Goal: Task Accomplishment & Management: Manage account settings

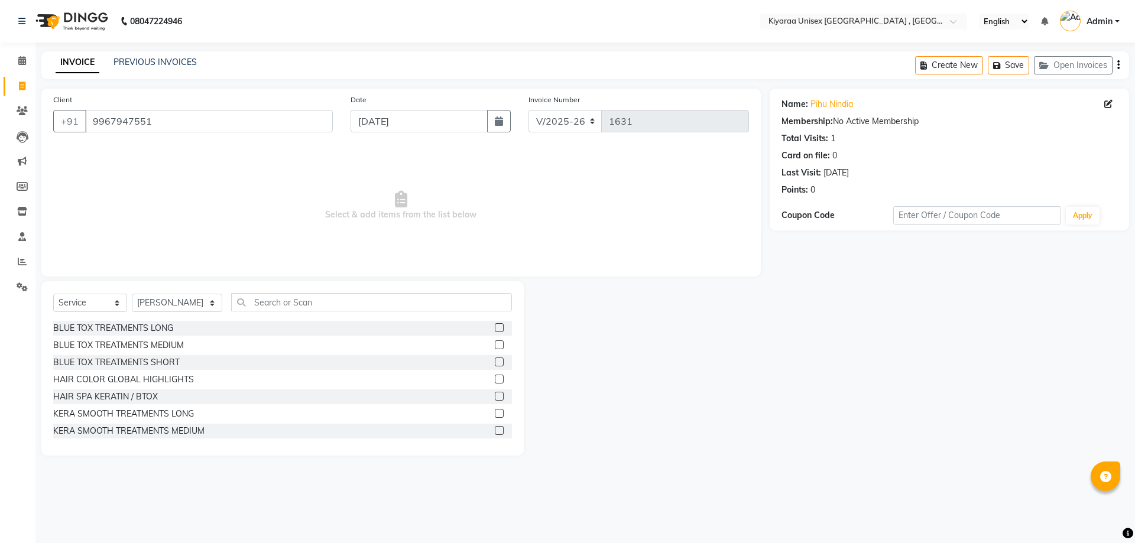
select select "7001"
select select "service"
select select "89751"
click at [251, 296] on input "text" at bounding box center [371, 302] width 281 height 18
type input "LIPO"
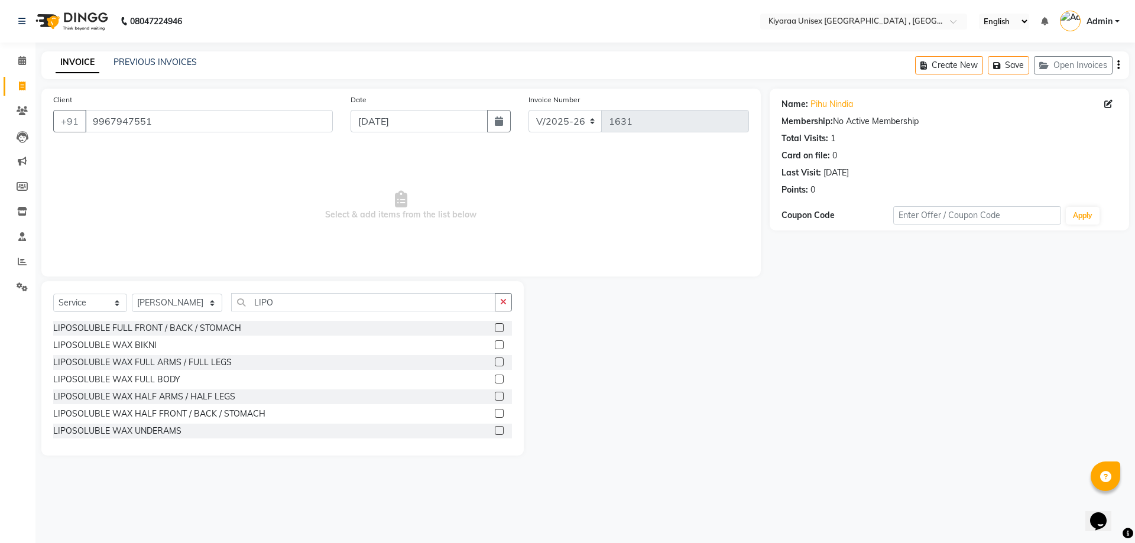
click at [495, 359] on label at bounding box center [499, 362] width 9 height 9
click at [495, 359] on input "checkbox" at bounding box center [499, 363] width 8 height 8
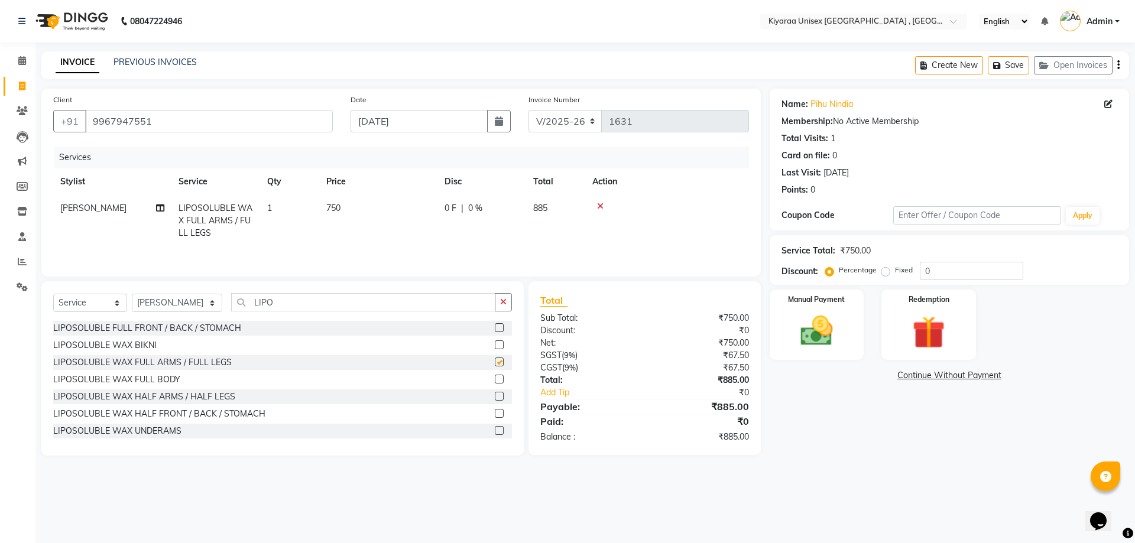
checkbox input "false"
click at [437, 210] on td "750" at bounding box center [378, 220] width 118 height 51
select select "89751"
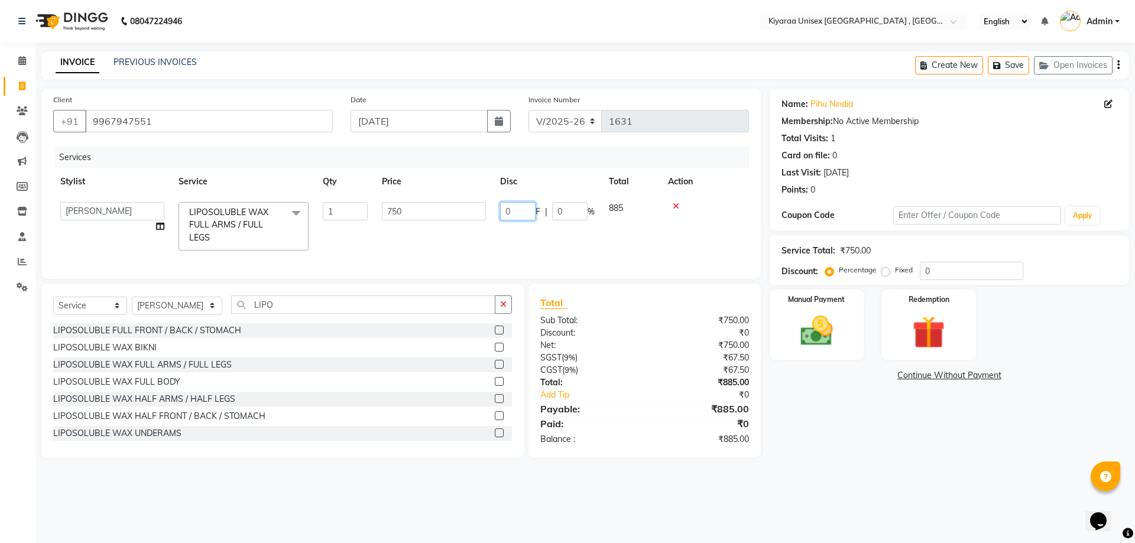
click at [505, 210] on input "0" at bounding box center [517, 211] width 35 height 18
type input "150"
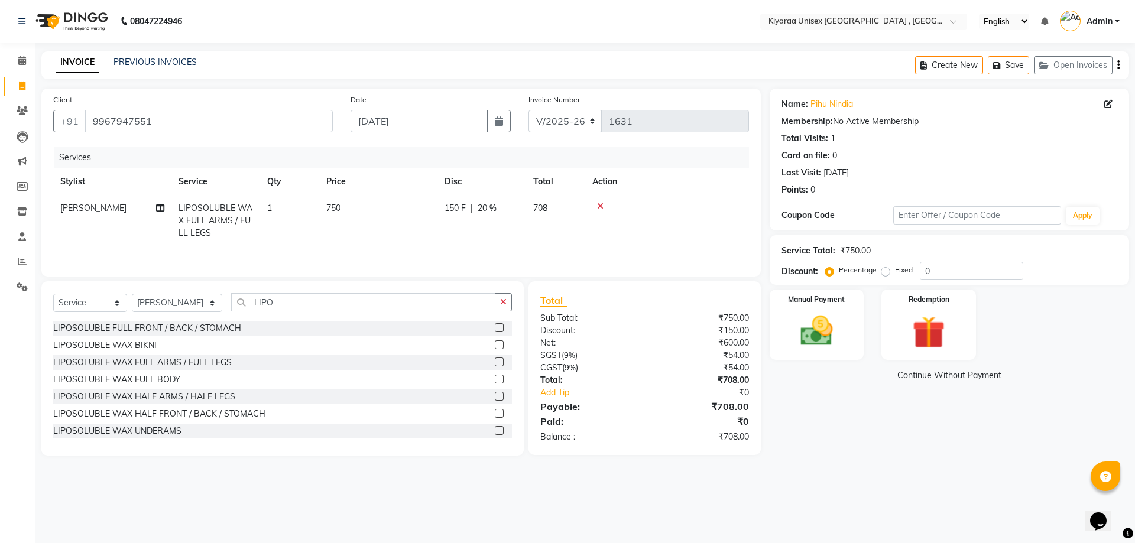
click at [511, 244] on td "150 F | 20 %" at bounding box center [481, 220] width 89 height 51
select select "89751"
click at [1118, 65] on icon "button" at bounding box center [1118, 65] width 2 height 1
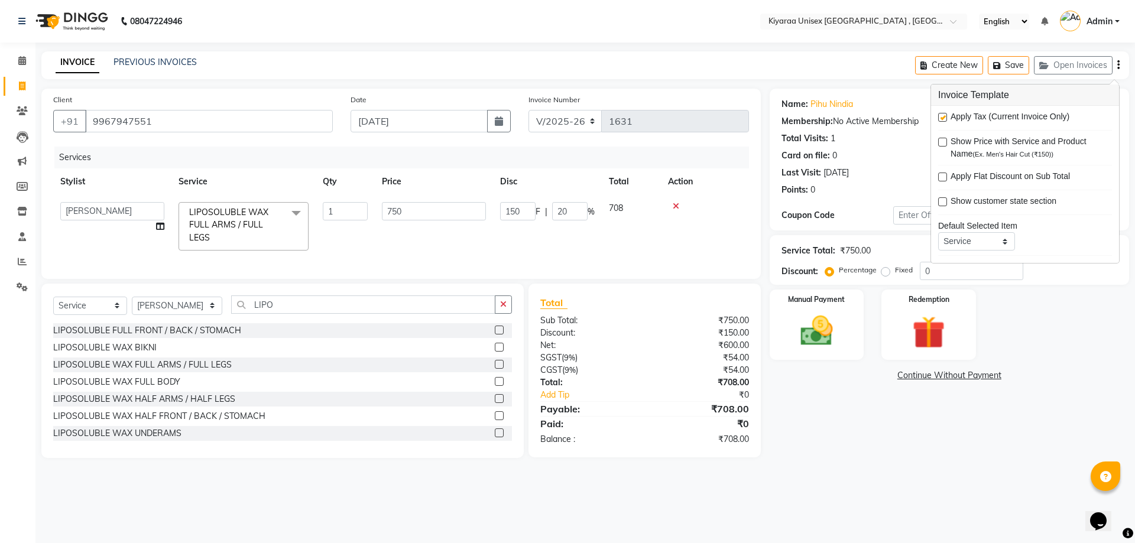
click at [940, 113] on label at bounding box center [942, 117] width 9 height 9
click at [940, 114] on input "checkbox" at bounding box center [942, 118] width 8 height 8
checkbox input "false"
click at [495, 352] on label at bounding box center [499, 347] width 9 height 9
click at [495, 352] on input "checkbox" at bounding box center [499, 348] width 8 height 8
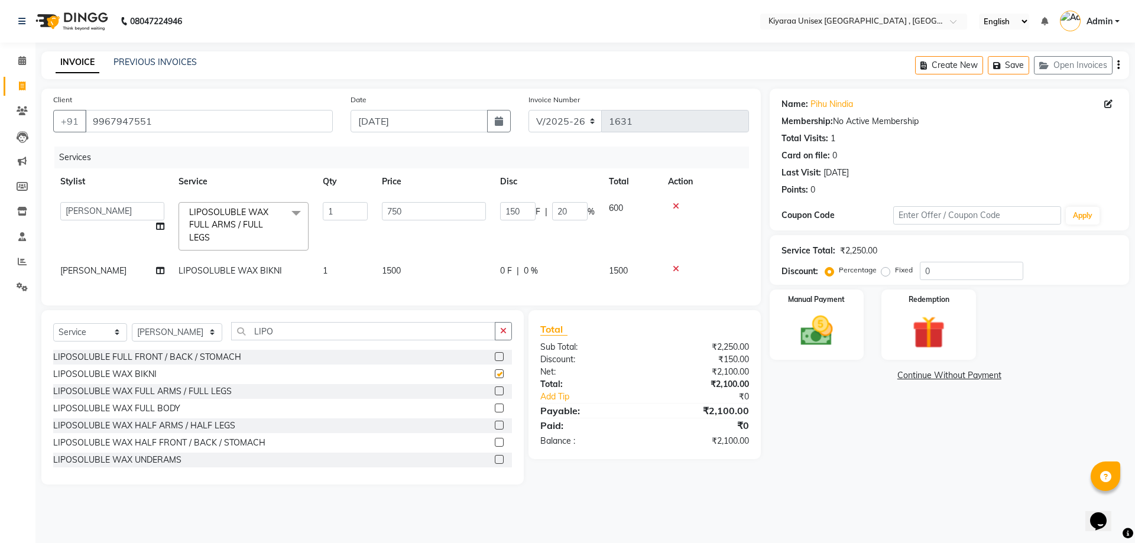
checkbox input "false"
click at [391, 265] on span "1500" at bounding box center [391, 270] width 19 height 11
select select "89751"
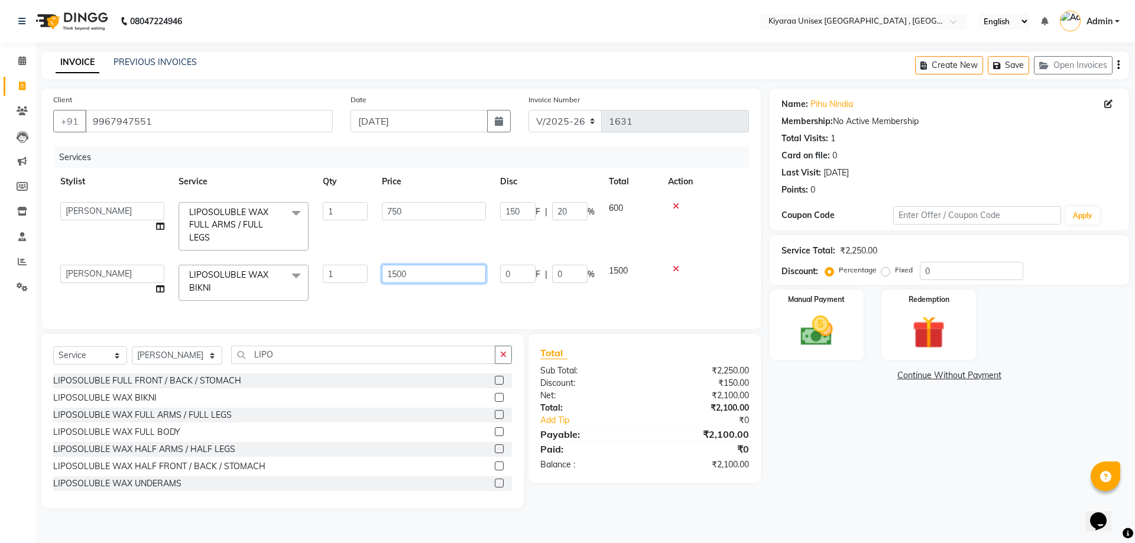
click at [398, 273] on input "1500" at bounding box center [434, 274] width 104 height 18
type input "1600"
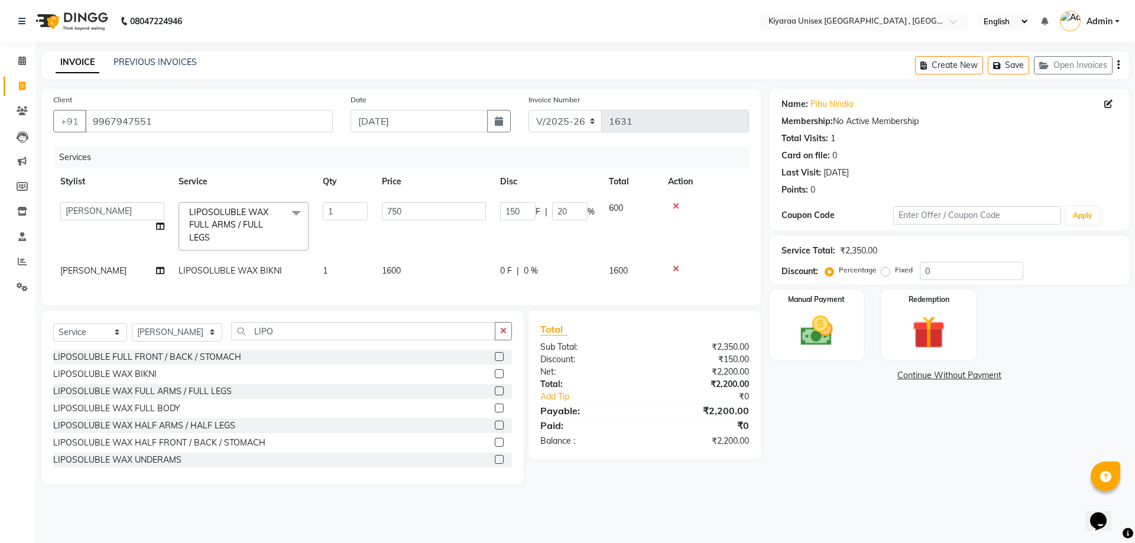
click at [413, 294] on div "Services Stylist Service Qty Price Disc Total Action AARTI AUJAA [PERSON_NAME] …" at bounding box center [401, 220] width 696 height 147
click at [1117, 65] on icon "button" at bounding box center [1118, 65] width 2 height 1
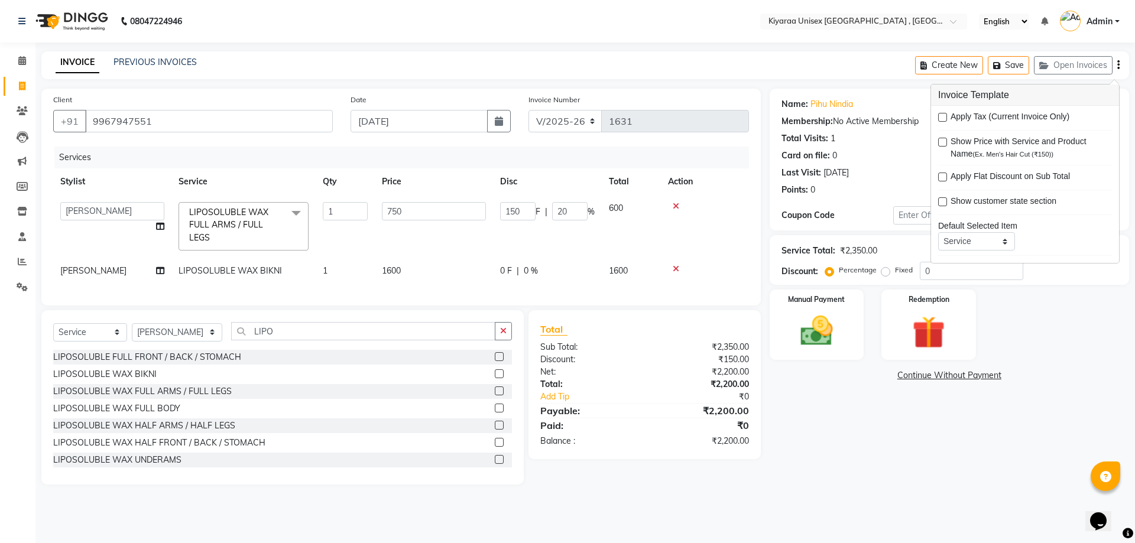
click at [942, 116] on label at bounding box center [942, 117] width 9 height 9
click at [942, 116] on input "checkbox" at bounding box center [942, 118] width 8 height 8
checkbox input "true"
click at [745, 202] on td at bounding box center [705, 226] width 88 height 63
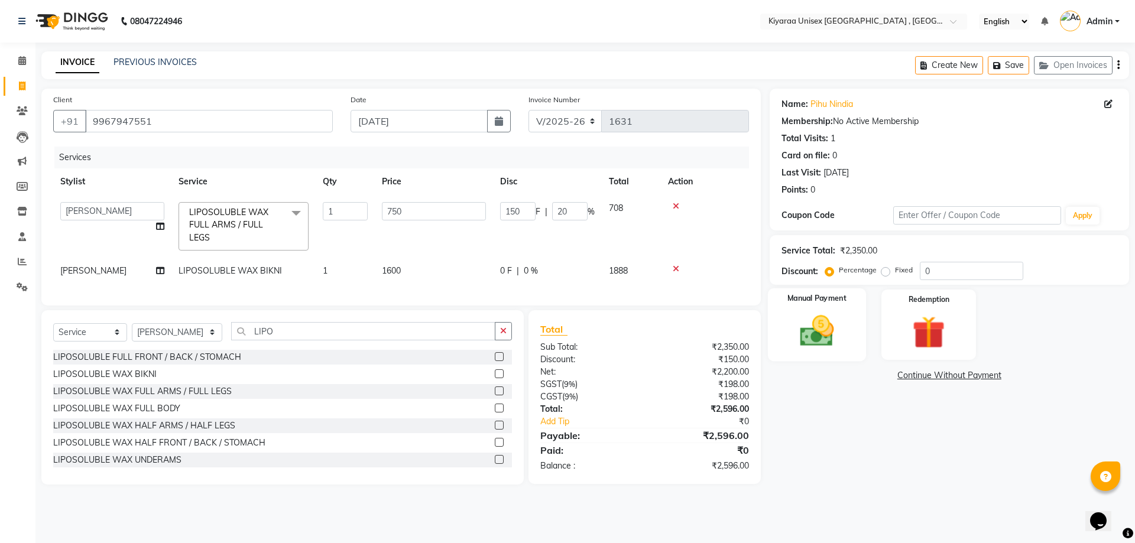
click at [848, 316] on div "Manual Payment" at bounding box center [816, 324] width 98 height 73
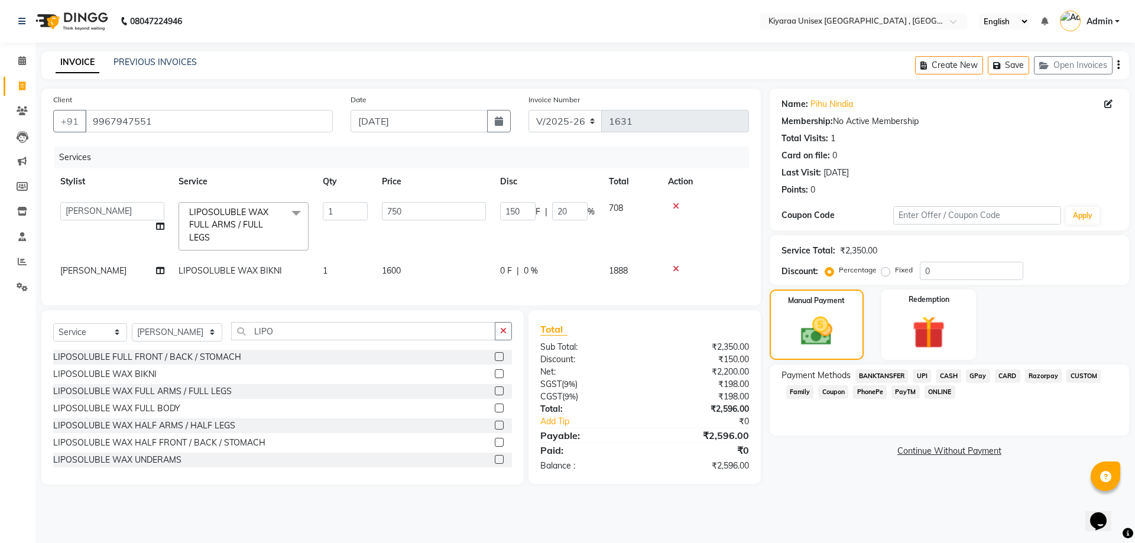
click at [1035, 374] on span "Razorpay" at bounding box center [1043, 376] width 37 height 14
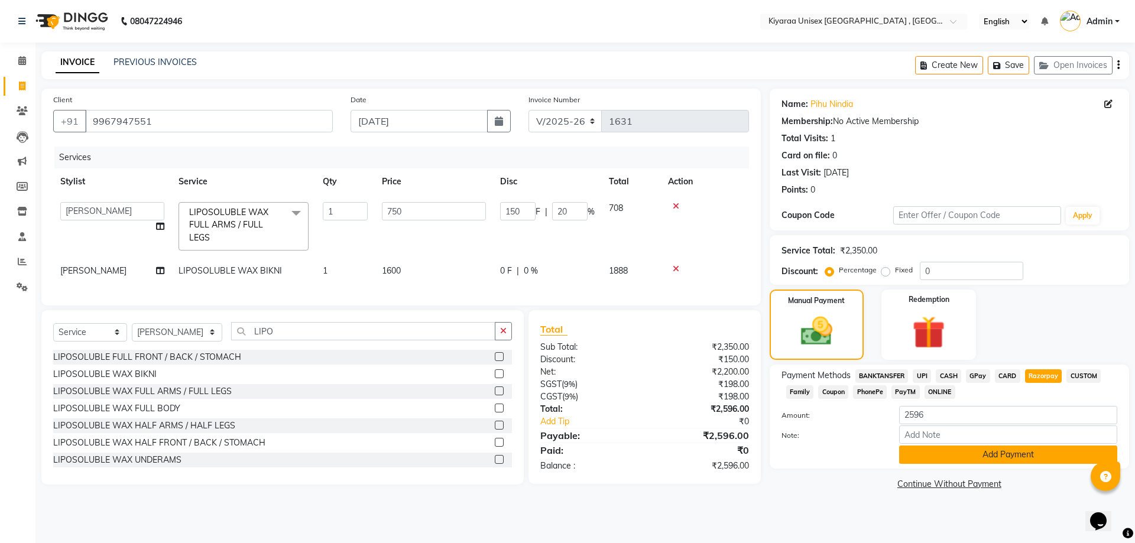
click at [926, 451] on button "Add Payment" at bounding box center [1008, 455] width 218 height 18
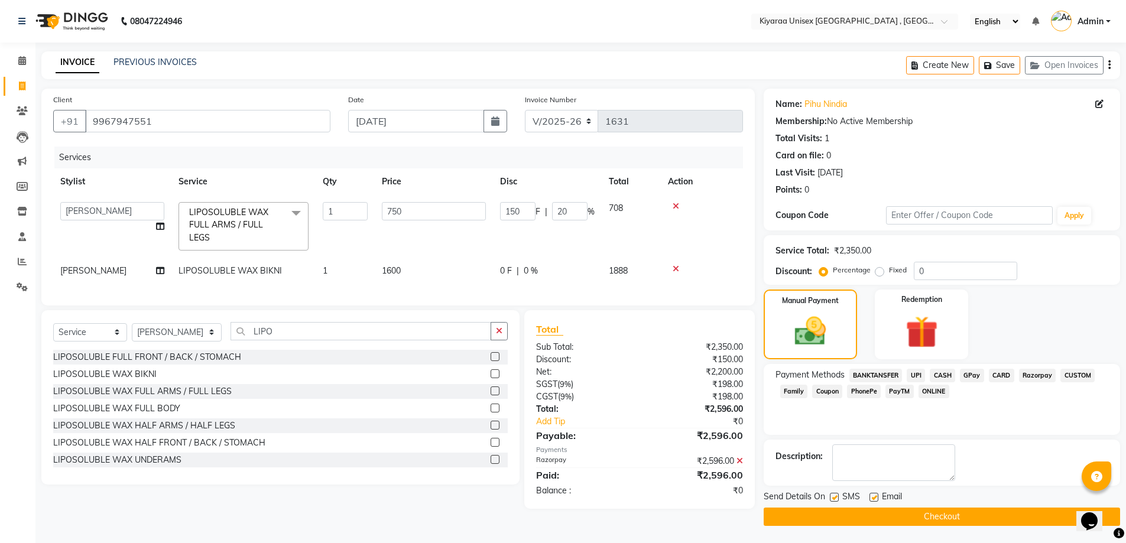
click at [834, 495] on label at bounding box center [834, 497] width 9 height 9
click at [834, 495] on input "checkbox" at bounding box center [834, 498] width 8 height 8
checkbox input "false"
click at [874, 496] on label at bounding box center [873, 497] width 9 height 9
click at [874, 496] on input "checkbox" at bounding box center [873, 498] width 8 height 8
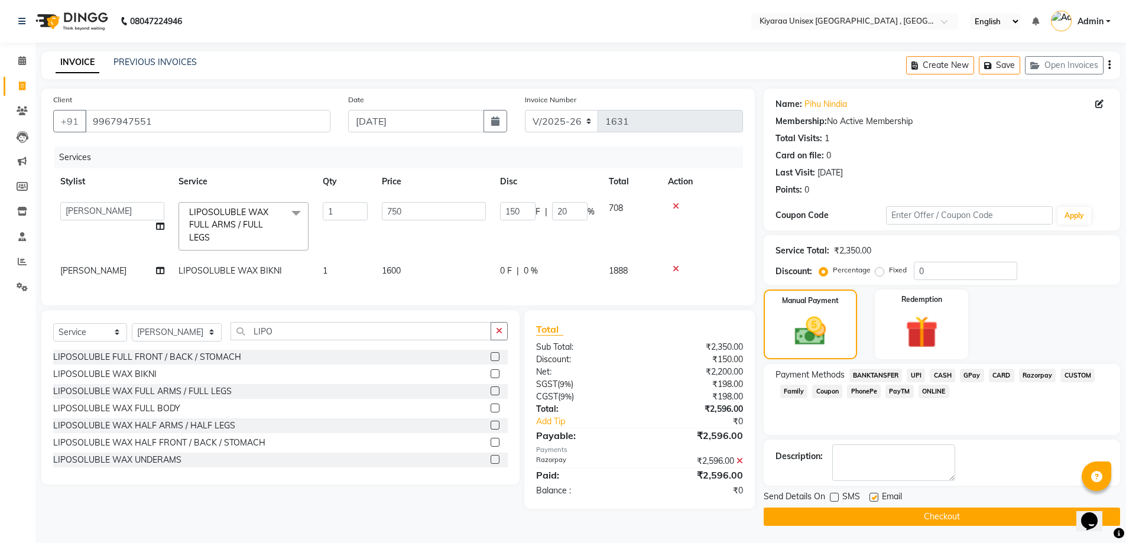
checkbox input "false"
click at [865, 515] on button "Checkout" at bounding box center [942, 517] width 356 height 18
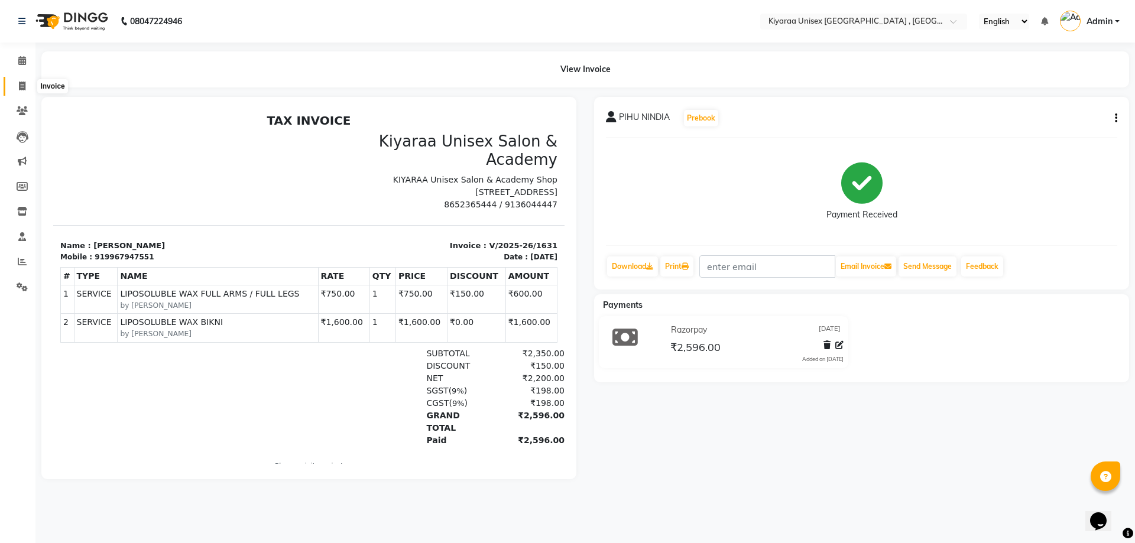
click at [21, 89] on icon at bounding box center [22, 86] width 7 height 9
select select "7001"
select select "service"
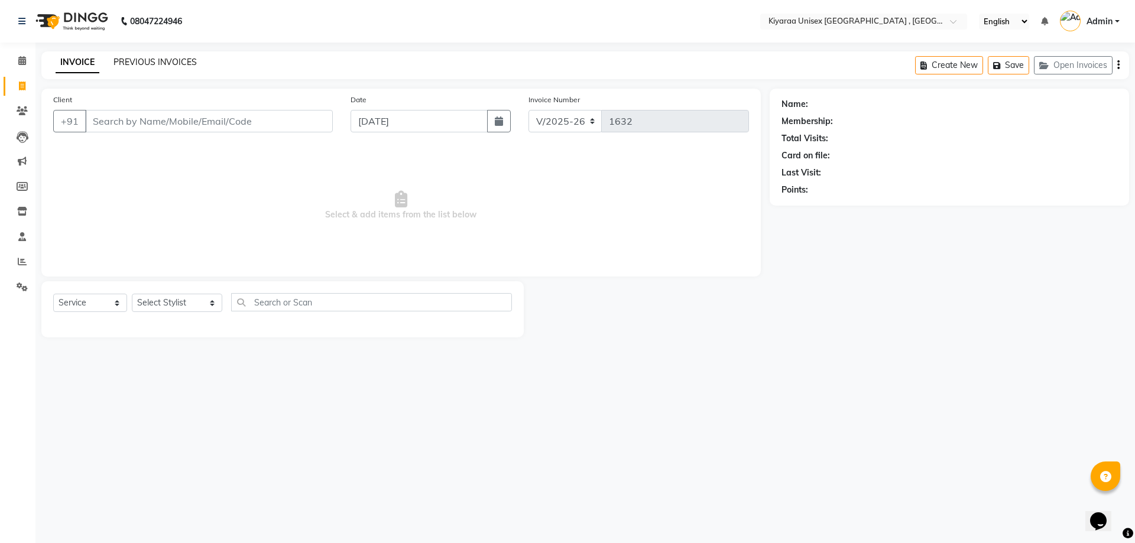
click at [122, 62] on link "PREVIOUS INVOICES" at bounding box center [154, 62] width 83 height 11
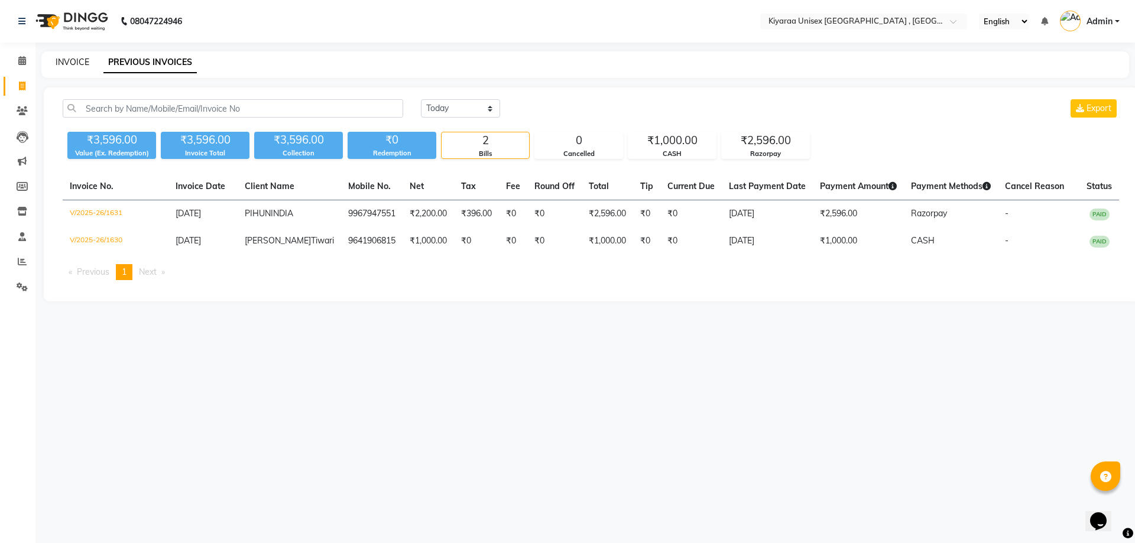
click at [74, 65] on link "INVOICE" at bounding box center [73, 62] width 34 height 11
select select "7001"
select select "service"
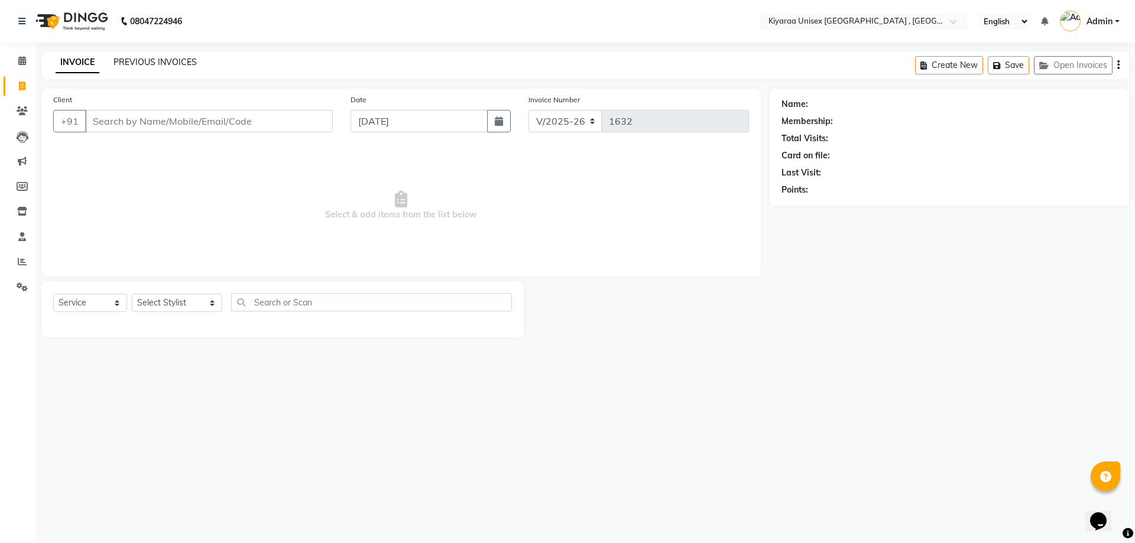
click at [132, 60] on link "PREVIOUS INVOICES" at bounding box center [154, 62] width 83 height 11
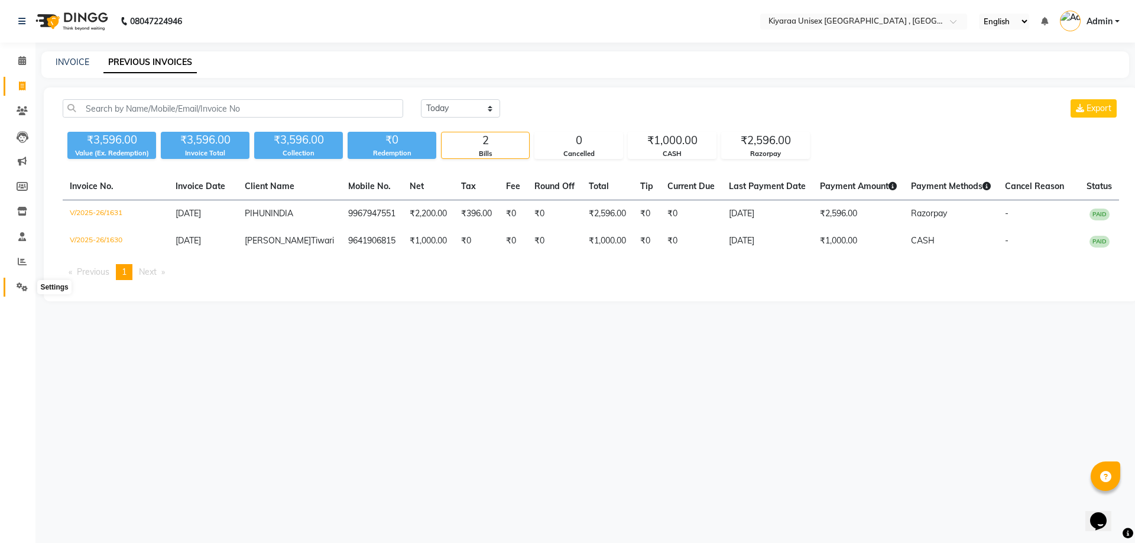
click at [22, 286] on icon at bounding box center [22, 287] width 11 height 9
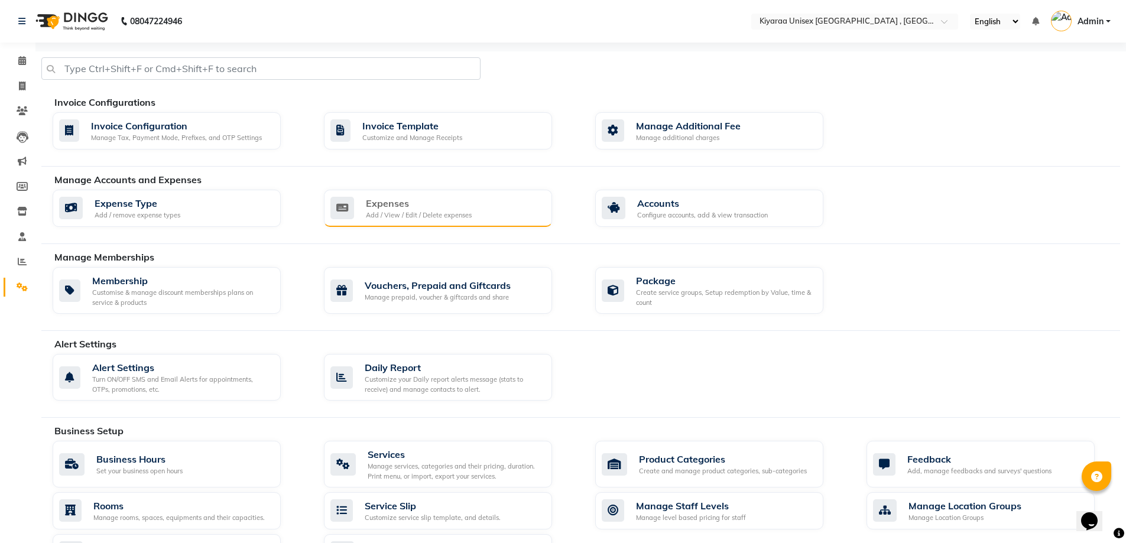
click at [432, 208] on div "Expenses" at bounding box center [419, 203] width 106 height 14
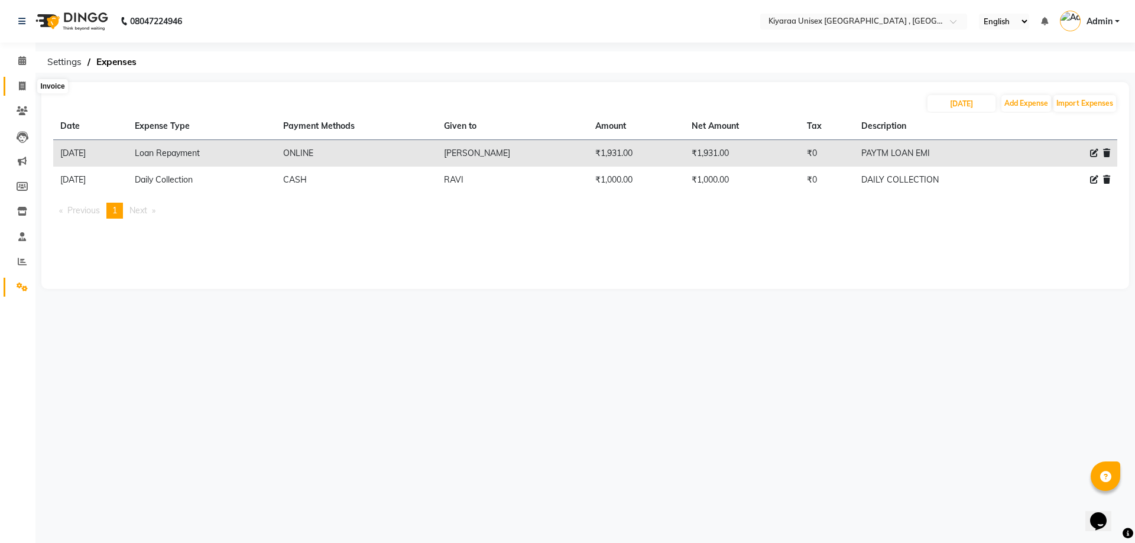
click at [18, 85] on span at bounding box center [22, 87] width 21 height 14
select select "service"
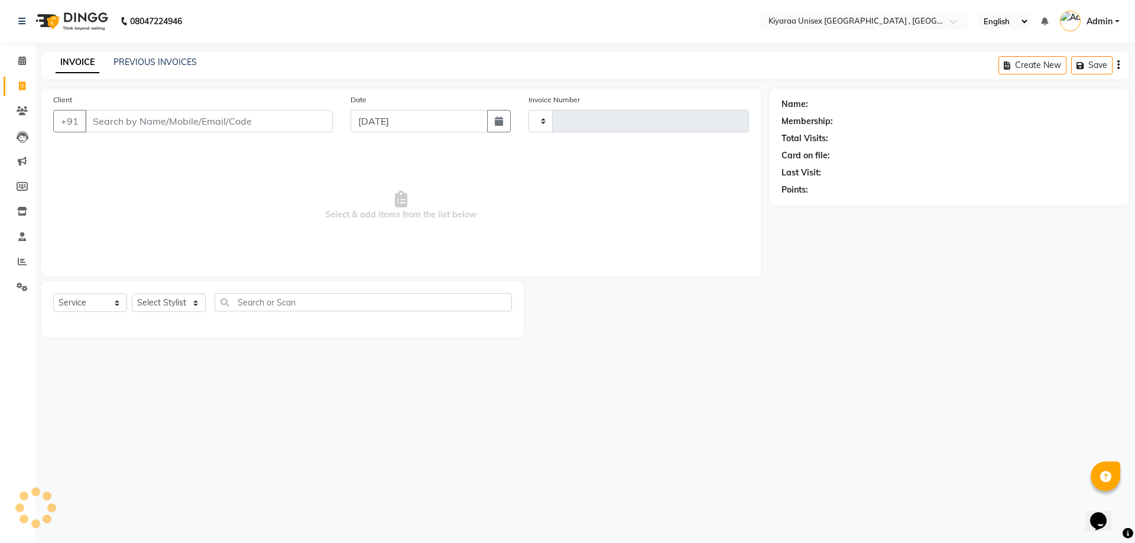
type input "1632"
select select "7001"
click at [94, 115] on input "Client" at bounding box center [209, 121] width 248 height 22
drag, startPoint x: 94, startPoint y: 115, endPoint x: 72, endPoint y: 128, distance: 25.4
drag, startPoint x: 72, startPoint y: 128, endPoint x: 228, endPoint y: 154, distance: 158.2
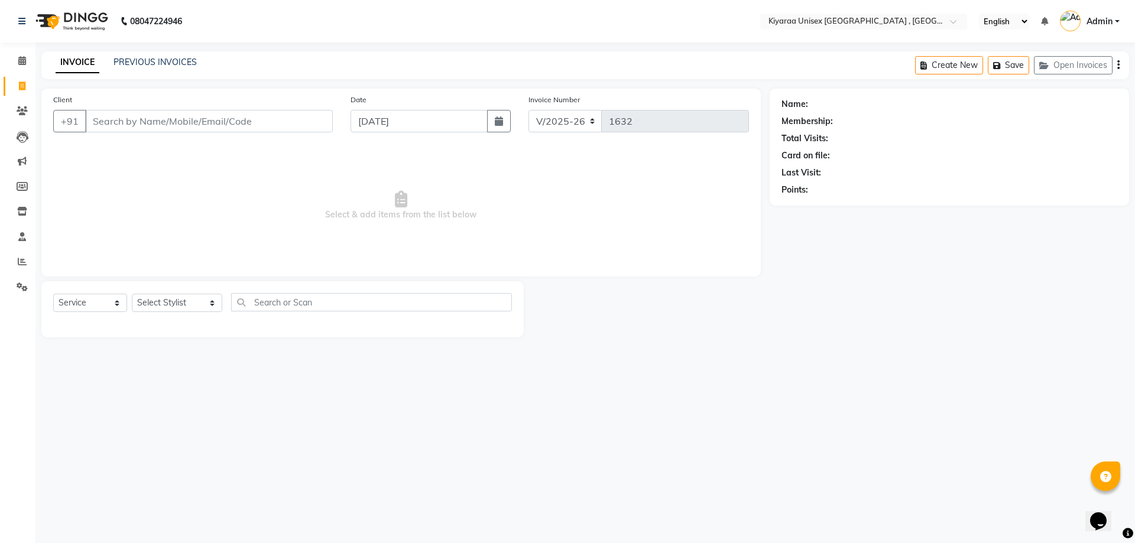
click at [293, 167] on span "Select & add items from the list below" at bounding box center [401, 206] width 696 height 118
click at [115, 118] on input "Client" at bounding box center [209, 121] width 248 height 22
type input "7738891888"
click at [314, 125] on span "Add Client" at bounding box center [302, 121] width 47 height 12
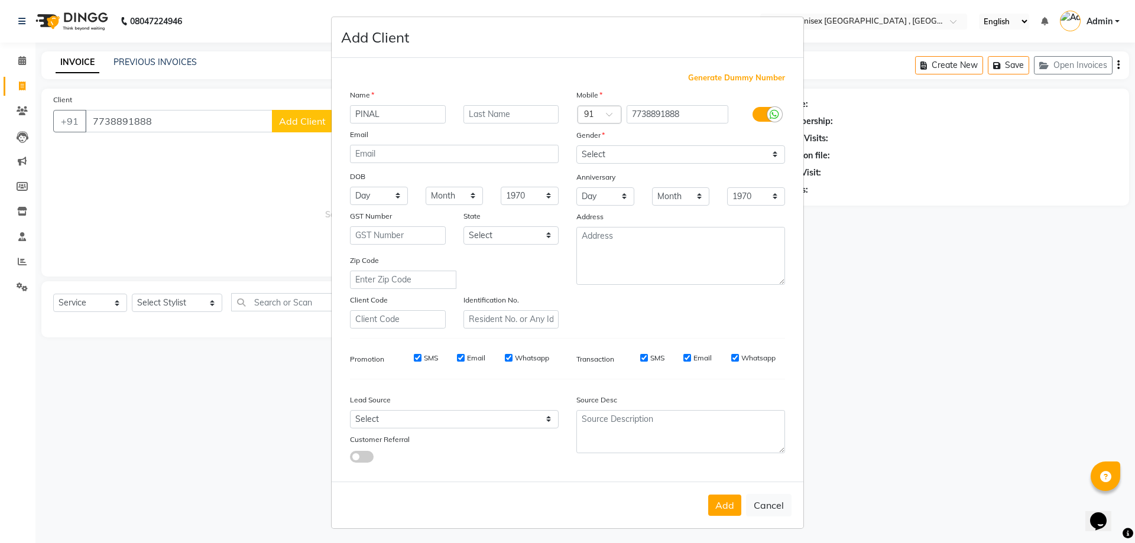
type input "PINAL"
click at [481, 110] on input "text" at bounding box center [511, 114] width 96 height 18
type input "MEHTA"
click at [677, 147] on select "Select [DEMOGRAPHIC_DATA] [DEMOGRAPHIC_DATA] Other Prefer Not To Say" at bounding box center [680, 154] width 209 height 18
select select "[DEMOGRAPHIC_DATA]"
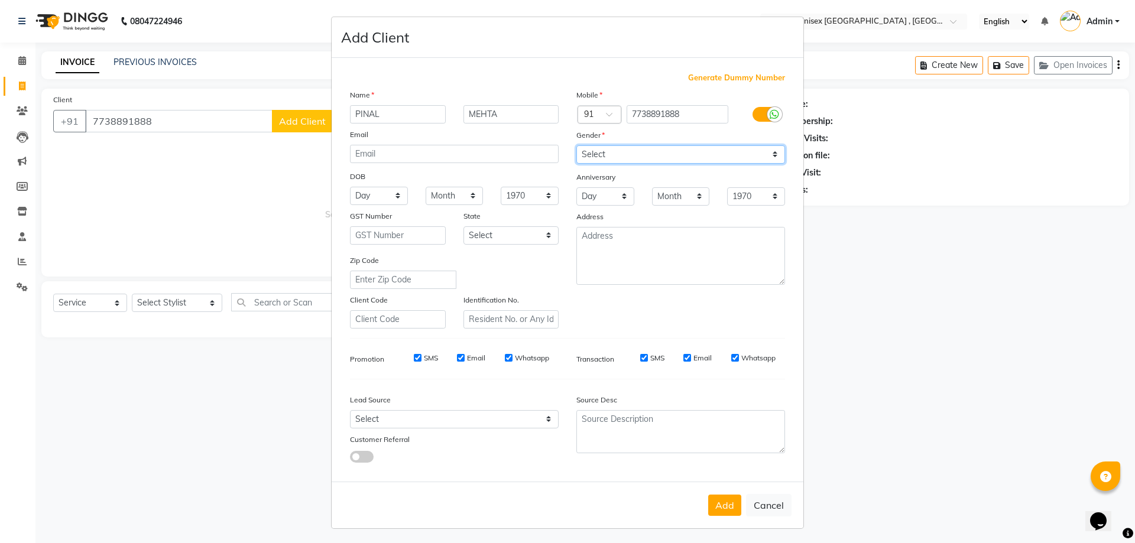
click at [576, 145] on select "Select [DEMOGRAPHIC_DATA] [DEMOGRAPHIC_DATA] Other Prefer Not To Say" at bounding box center [680, 154] width 209 height 18
click at [721, 506] on button "Add" at bounding box center [724, 505] width 33 height 21
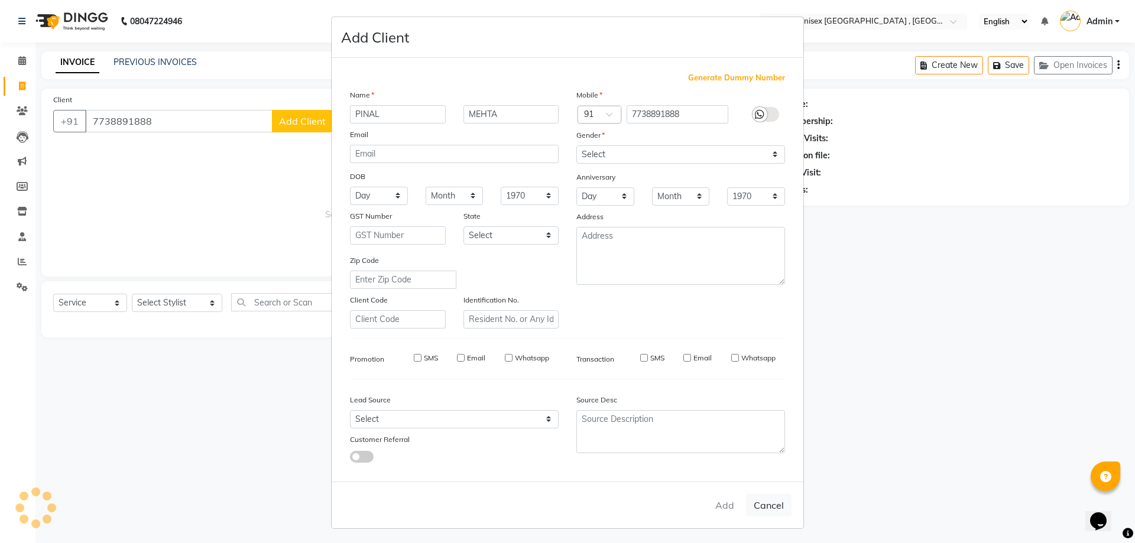
select select
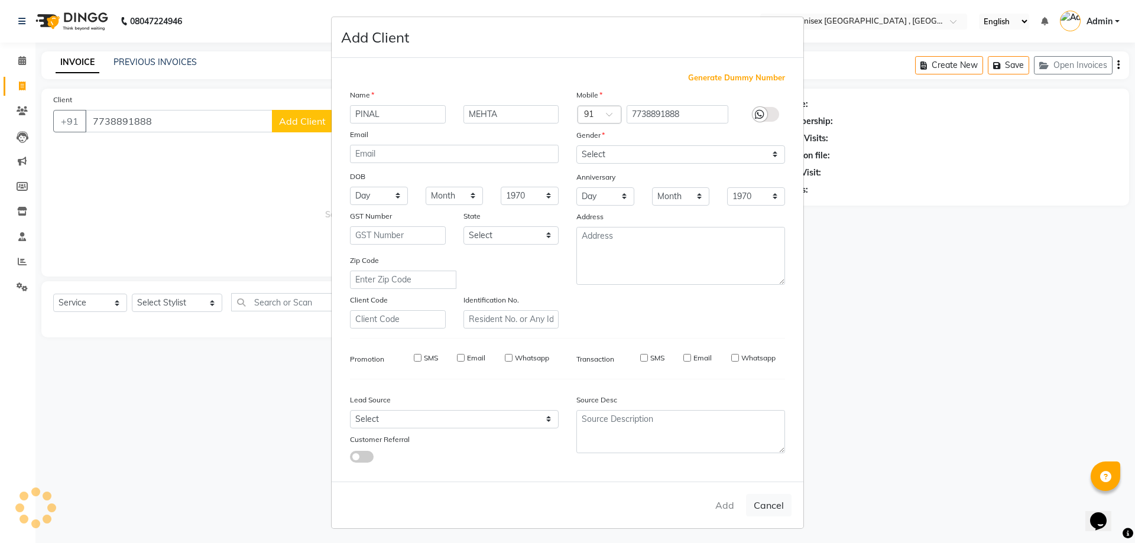
select select
checkbox input "false"
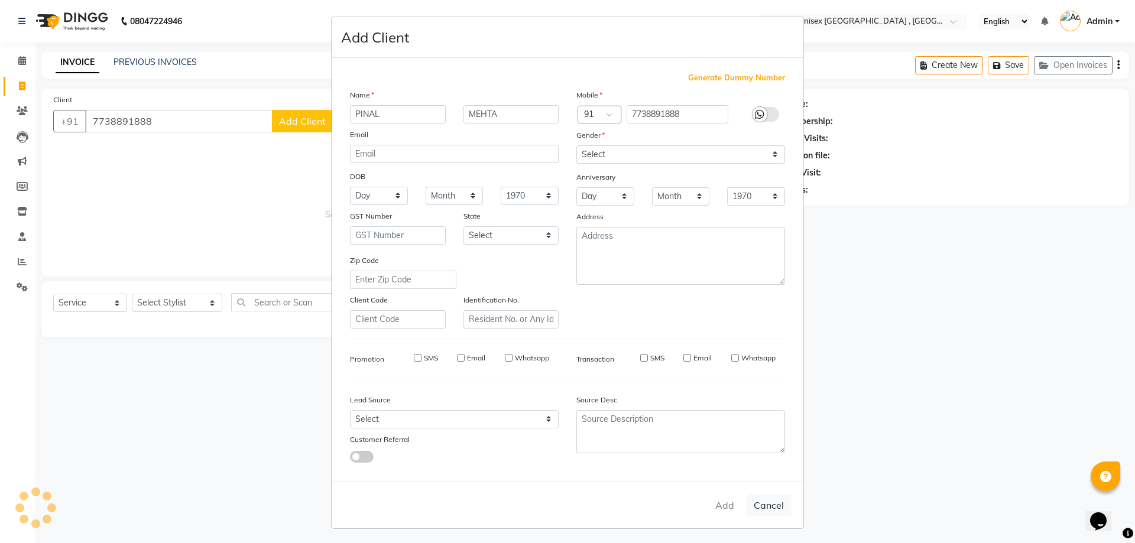
checkbox input "false"
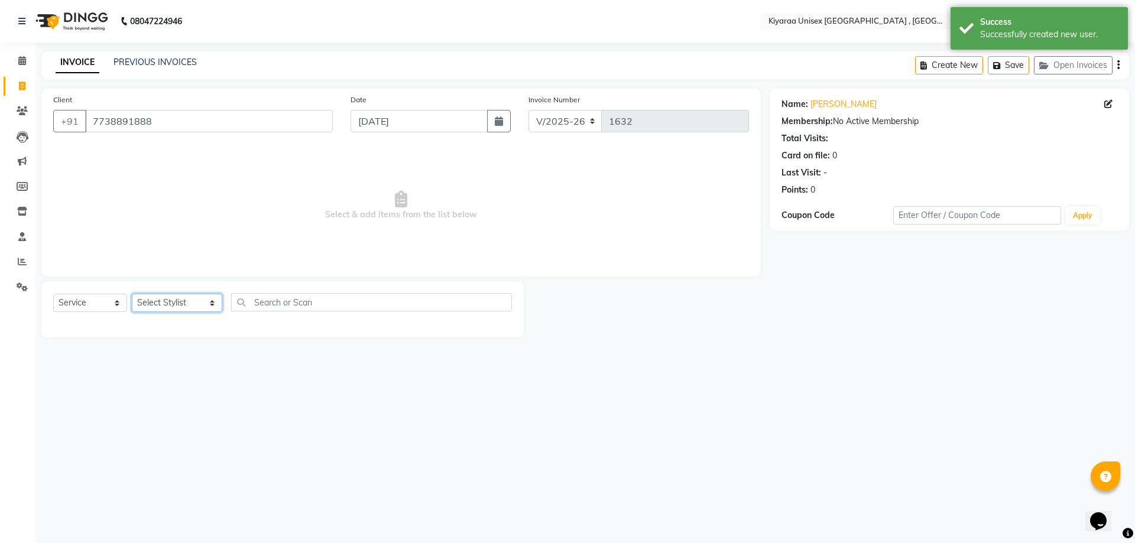
click at [186, 296] on select "Select Stylist AARTI AUJAA [PERSON_NAME] [PERSON_NAME] [PERSON_NAME] [PERSON_NA…" at bounding box center [177, 303] width 90 height 18
select select "57540"
click at [132, 294] on select "Select Stylist AARTI AUJAA [PERSON_NAME] [PERSON_NAME] [PERSON_NAME] [PERSON_NA…" at bounding box center [177, 303] width 90 height 18
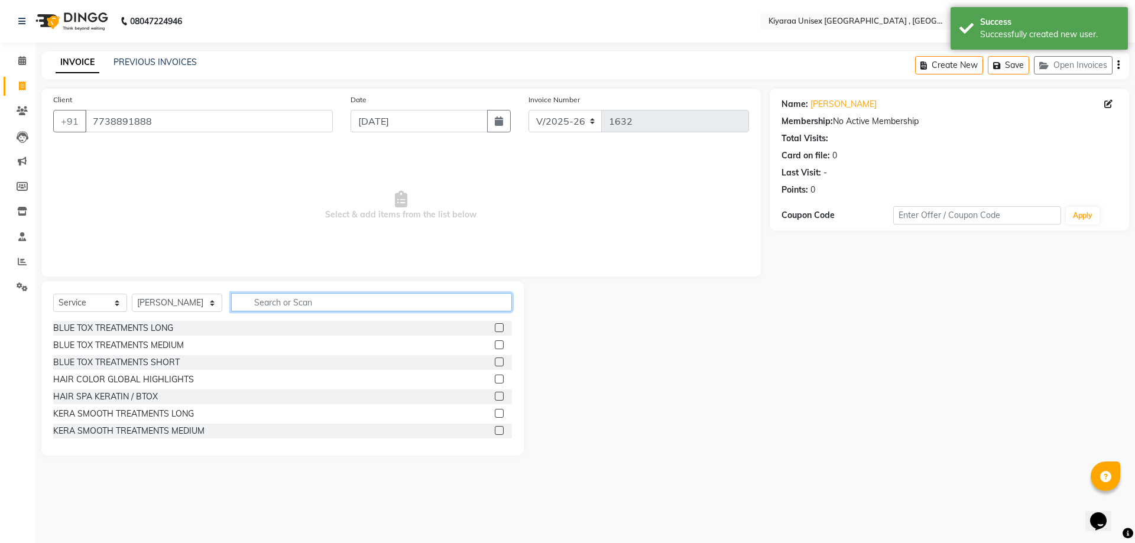
click at [307, 296] on input "text" at bounding box center [371, 302] width 281 height 18
type input "Y"
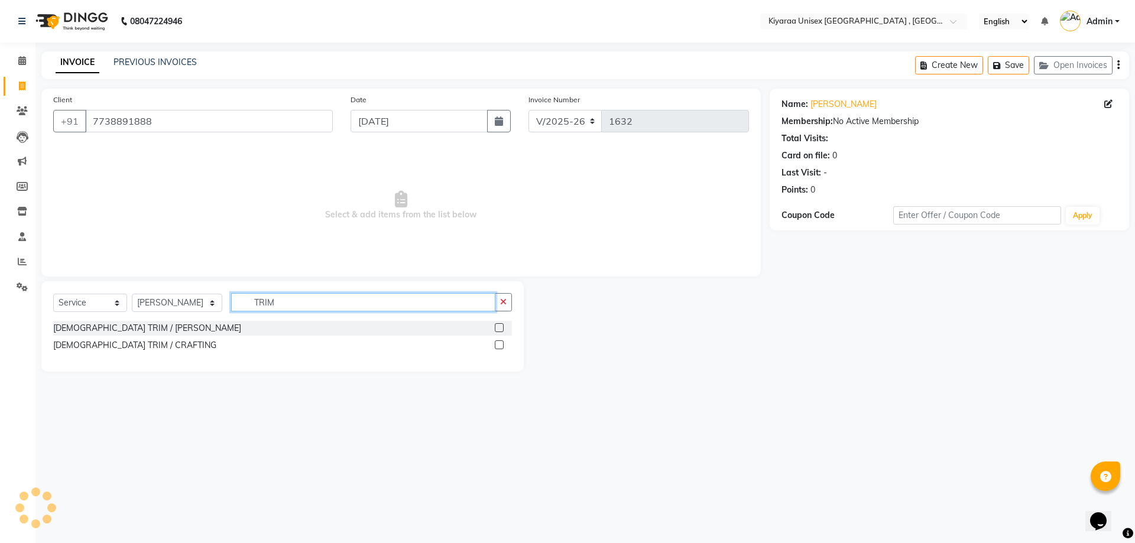
type input "TRIM"
click at [500, 345] on label at bounding box center [499, 344] width 9 height 9
click at [500, 345] on input "checkbox" at bounding box center [499, 346] width 8 height 8
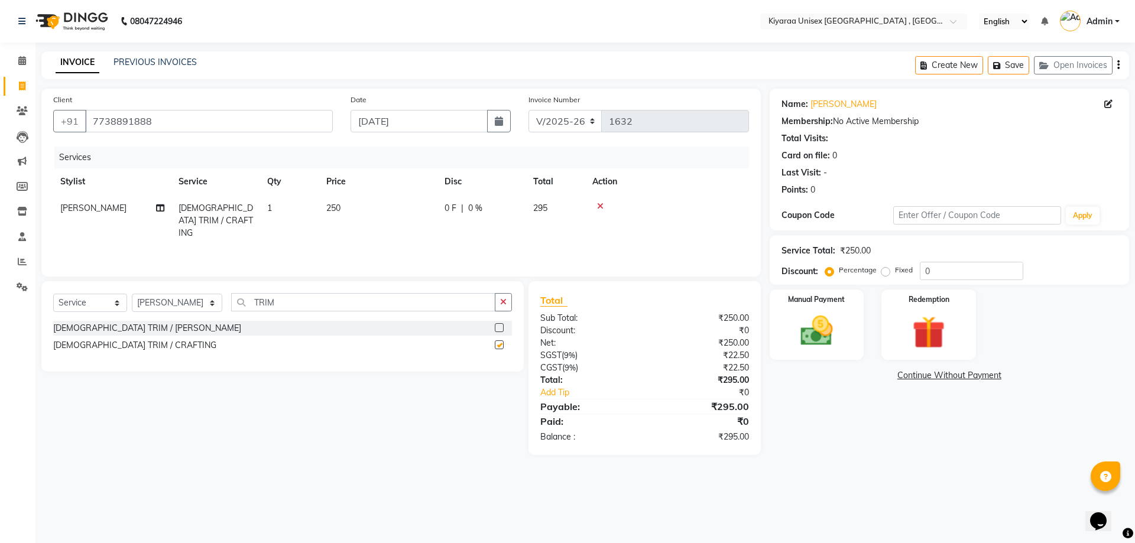
checkbox input "false"
click at [1118, 65] on icon "button" at bounding box center [1118, 65] width 2 height 1
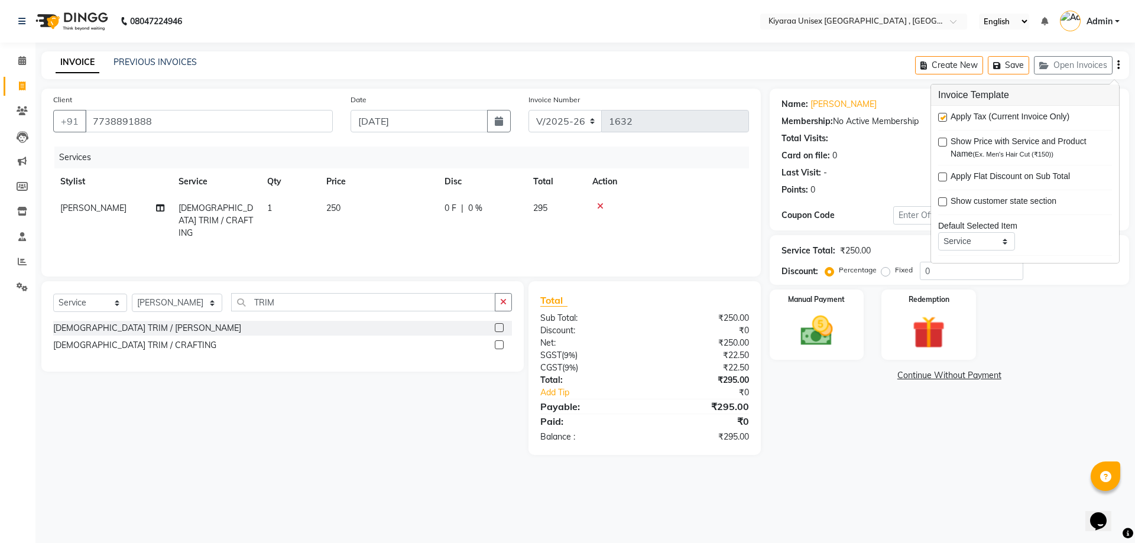
click at [945, 115] on label at bounding box center [942, 117] width 9 height 9
click at [945, 115] on input "checkbox" at bounding box center [942, 118] width 8 height 8
checkbox input "false"
click at [804, 316] on img at bounding box center [816, 330] width 55 height 39
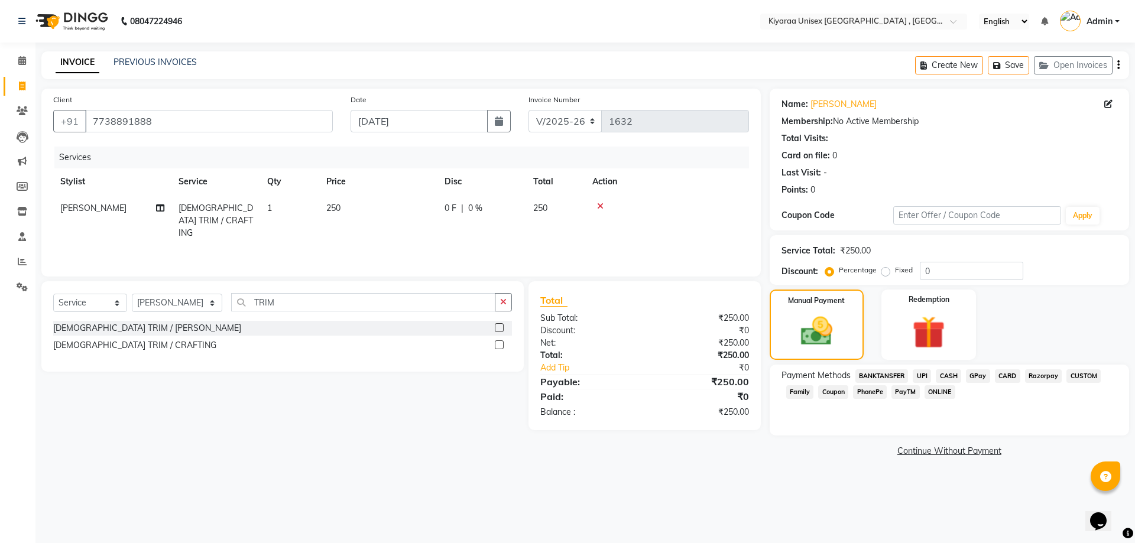
click at [953, 375] on span "CASH" at bounding box center [948, 376] width 25 height 14
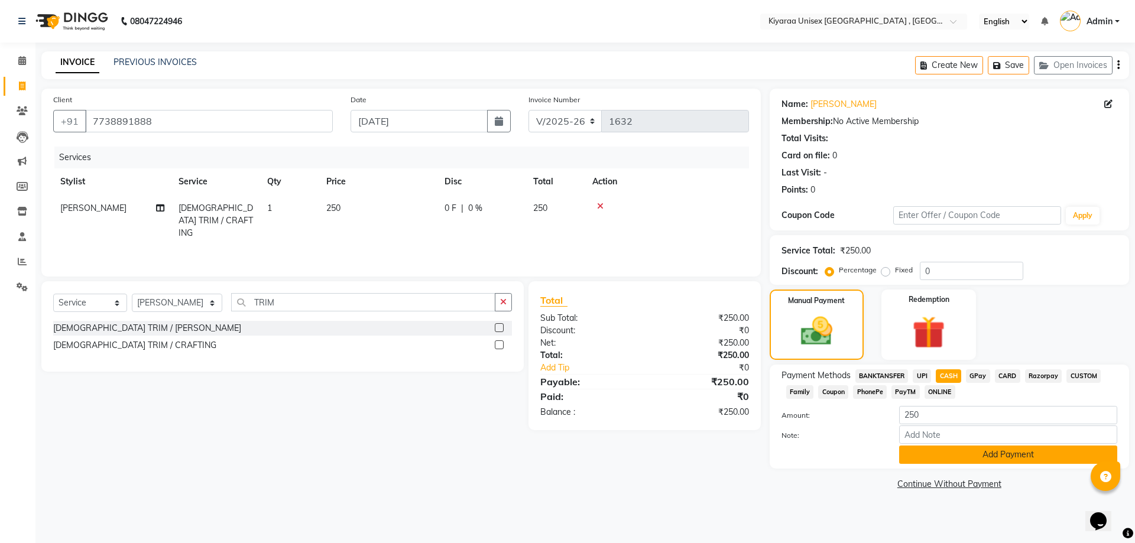
click at [908, 455] on button "Add Payment" at bounding box center [1008, 455] width 218 height 18
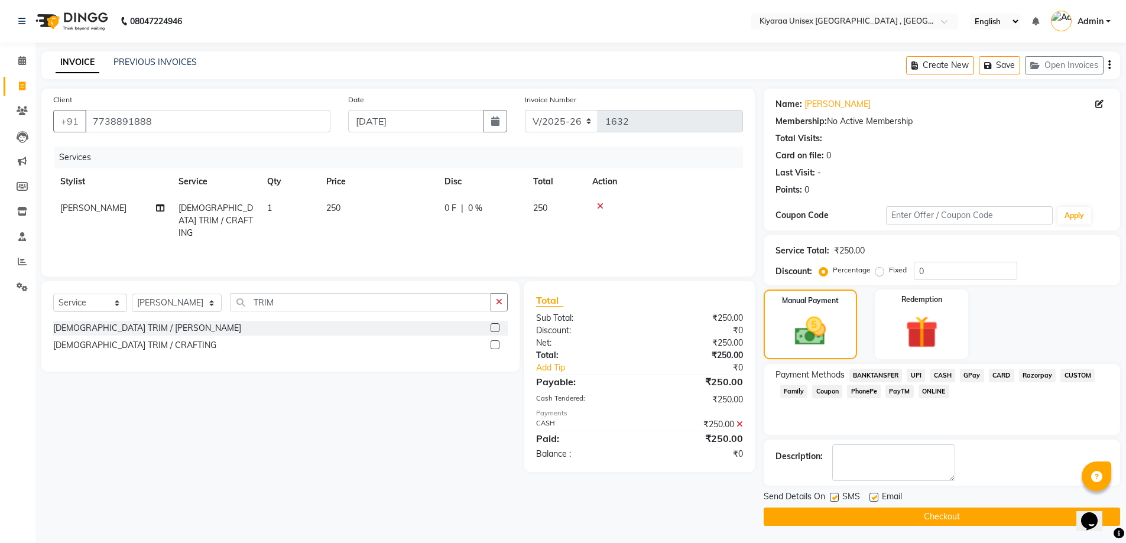
click at [835, 496] on label at bounding box center [834, 497] width 9 height 9
click at [835, 496] on input "checkbox" at bounding box center [834, 498] width 8 height 8
checkbox input "false"
drag, startPoint x: 872, startPoint y: 496, endPoint x: 865, endPoint y: 507, distance: 12.8
click at [869, 501] on label at bounding box center [873, 497] width 9 height 9
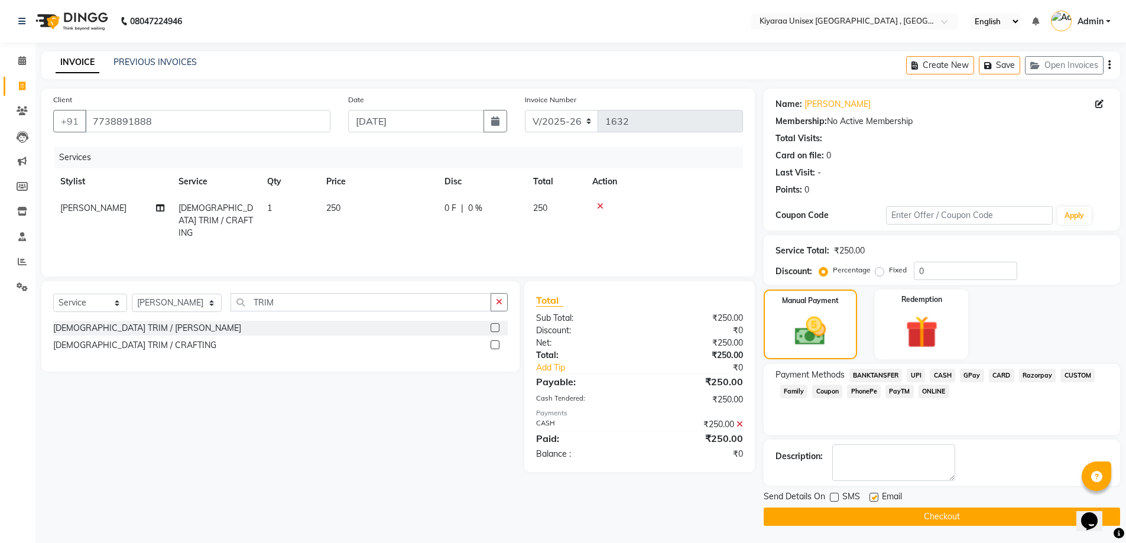
click at [869, 501] on input "checkbox" at bounding box center [873, 498] width 8 height 8
checkbox input "false"
click at [851, 520] on button "Checkout" at bounding box center [942, 517] width 356 height 18
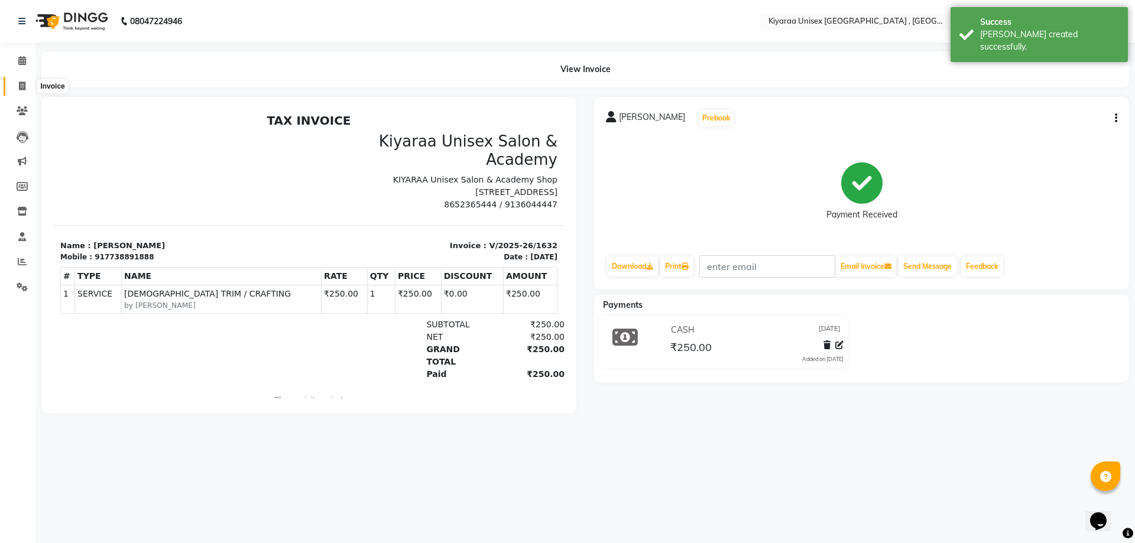
click at [19, 84] on icon at bounding box center [22, 86] width 7 height 9
select select "7001"
select select "service"
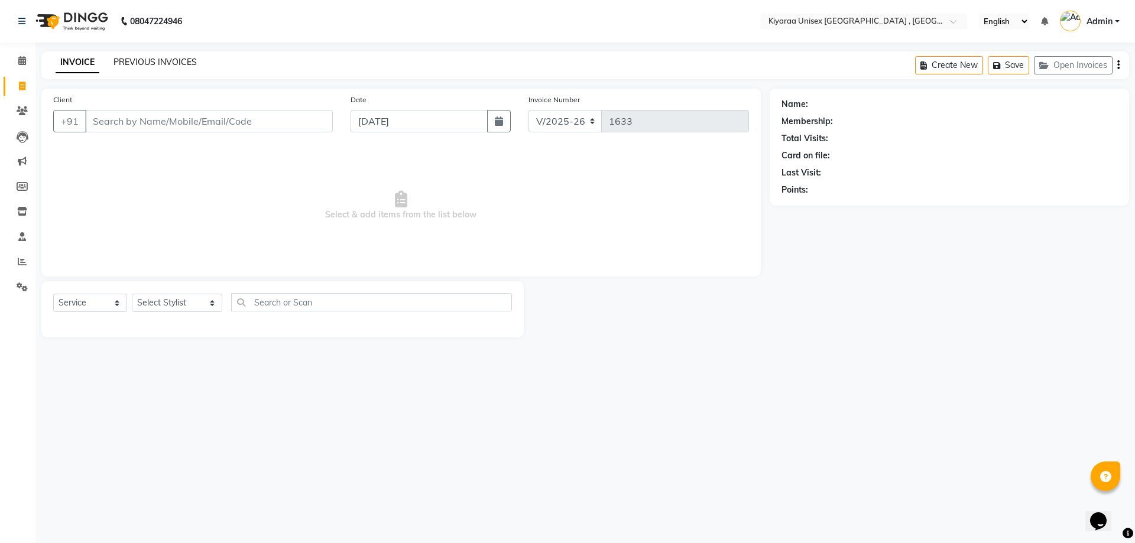
click at [141, 63] on link "PREVIOUS INVOICES" at bounding box center [154, 62] width 83 height 11
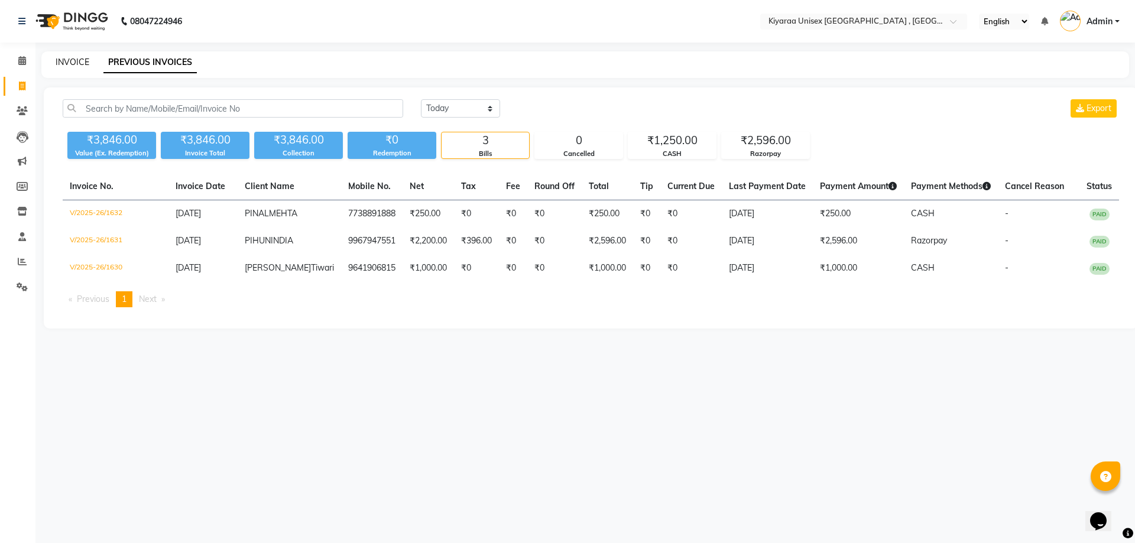
click at [81, 63] on link "INVOICE" at bounding box center [73, 62] width 34 height 11
select select "7001"
select select "service"
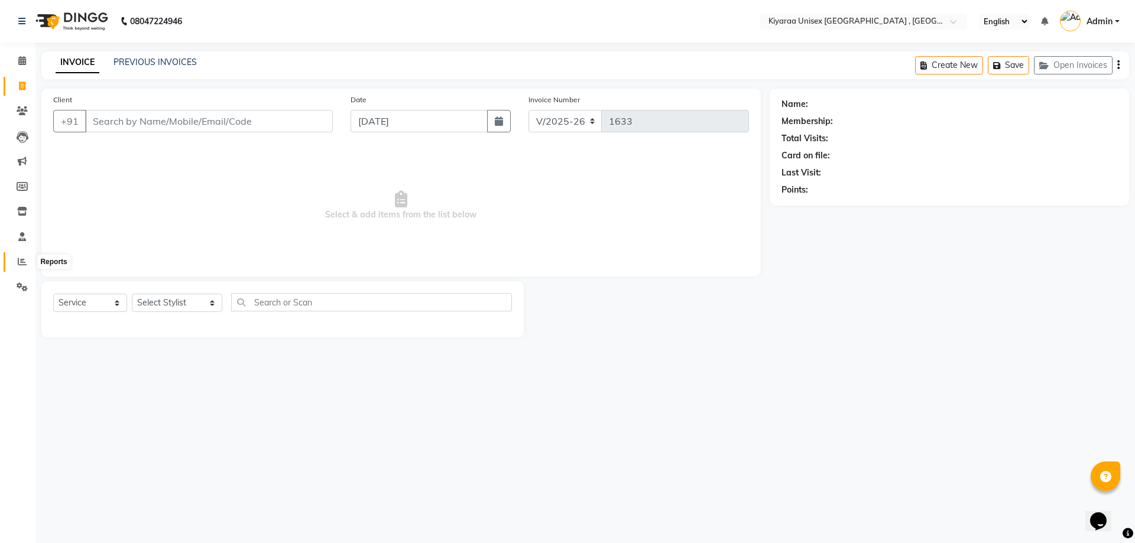
click at [20, 262] on icon at bounding box center [22, 261] width 9 height 9
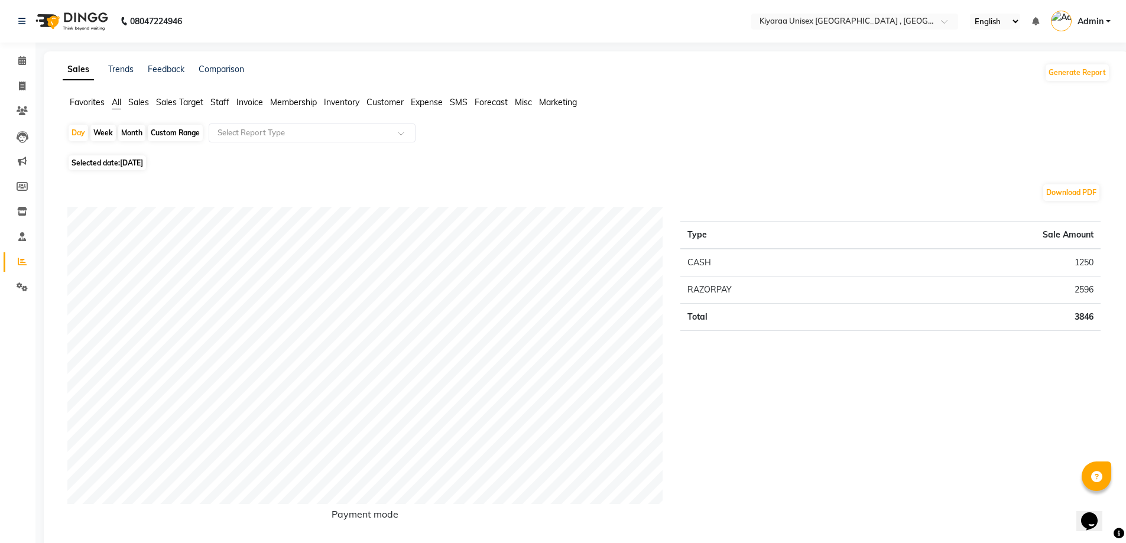
click at [222, 102] on span "Staff" at bounding box center [219, 102] width 19 height 11
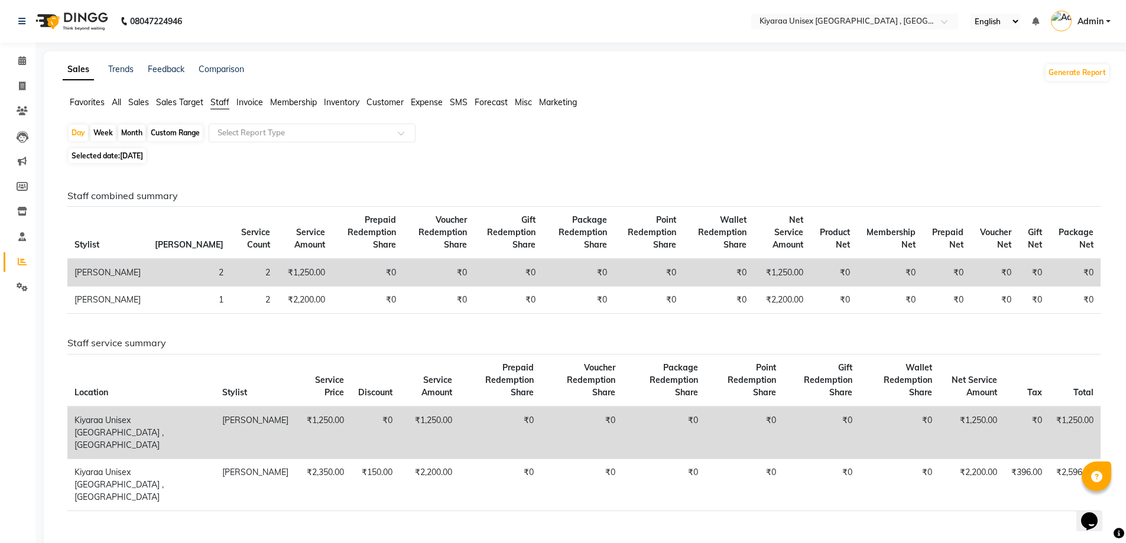
click at [136, 128] on div "Month" at bounding box center [131, 133] width 27 height 17
select select "9"
select select "2025"
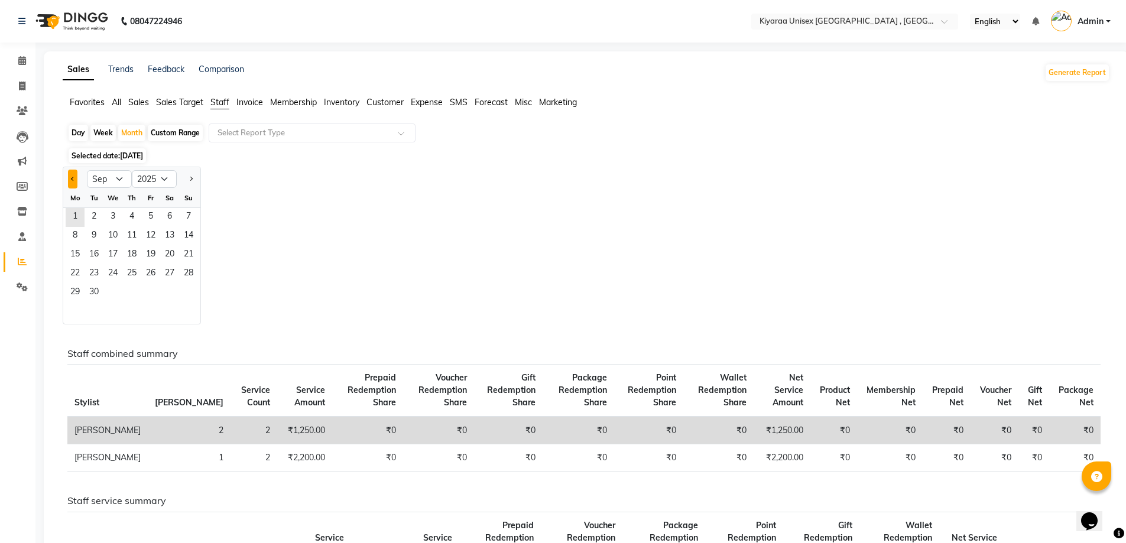
click at [73, 180] on span "Previous month" at bounding box center [73, 179] width 4 height 4
select select "8"
click at [154, 212] on span "1" at bounding box center [150, 217] width 19 height 19
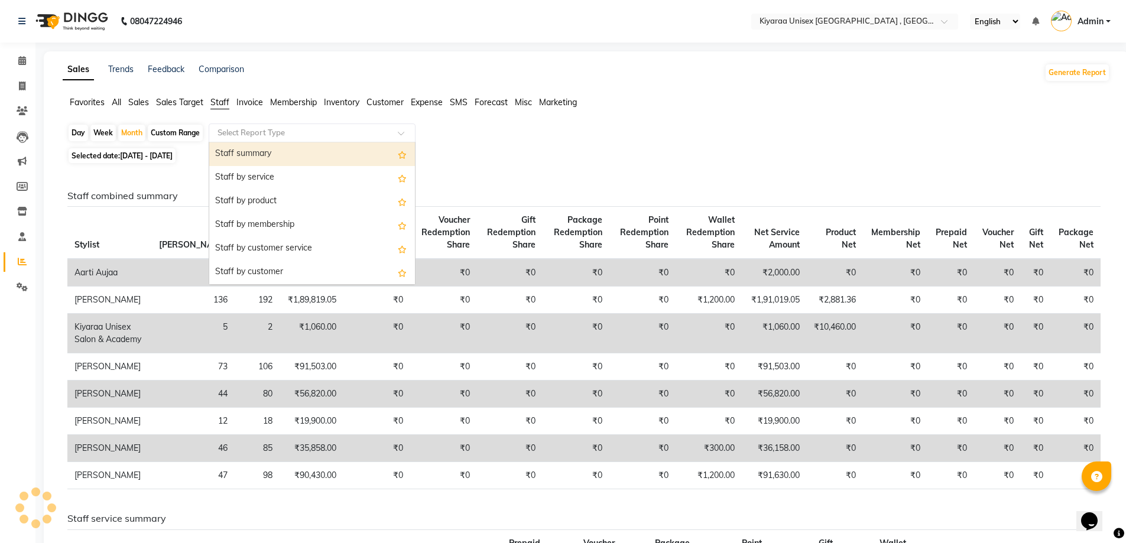
click at [306, 128] on input "text" at bounding box center [300, 133] width 170 height 12
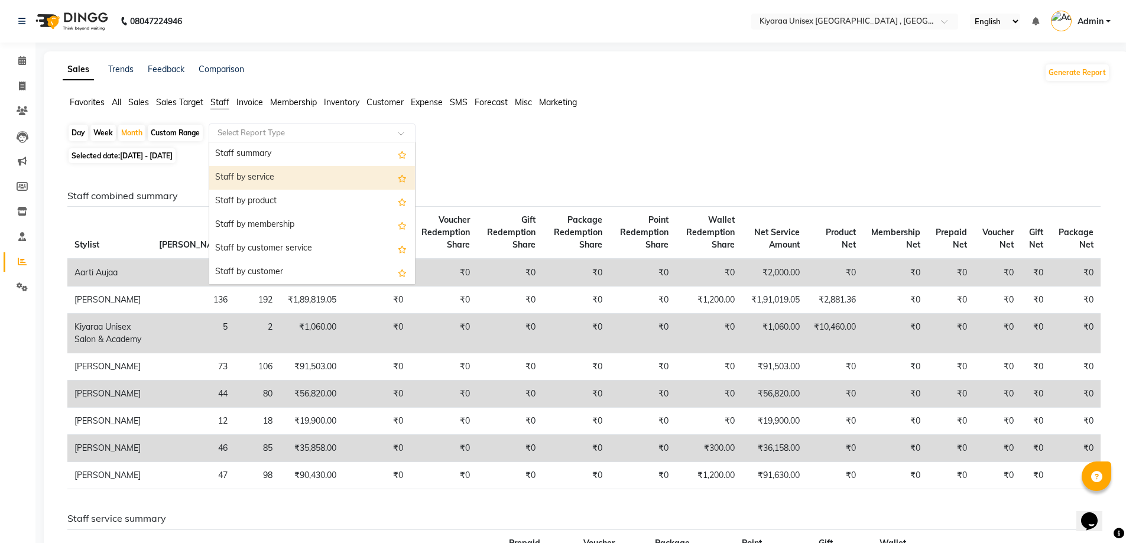
click at [280, 175] on div "Staff by service" at bounding box center [312, 178] width 206 height 24
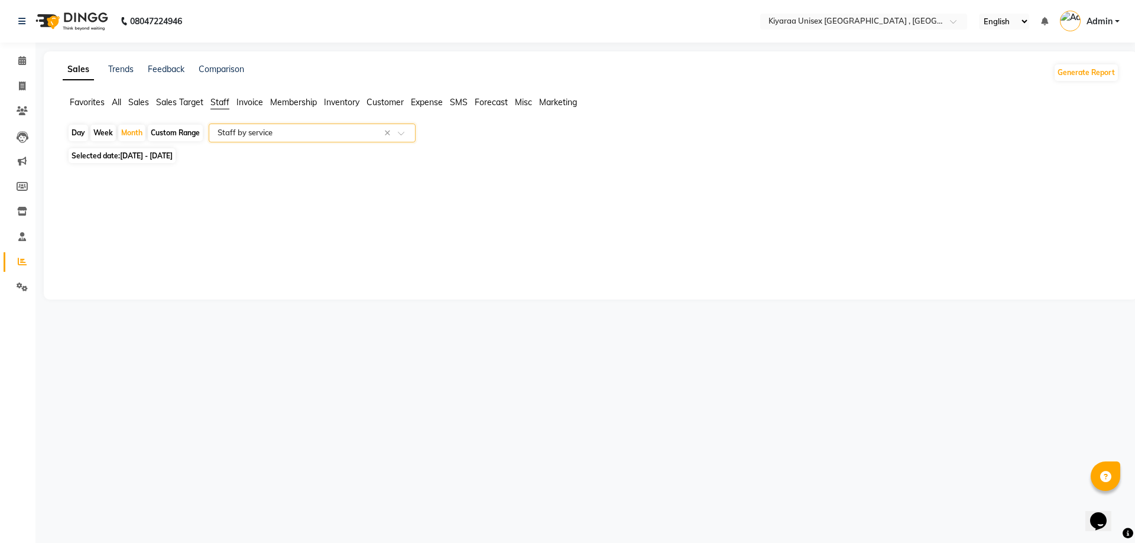
select select "filtered_report"
select select "csv"
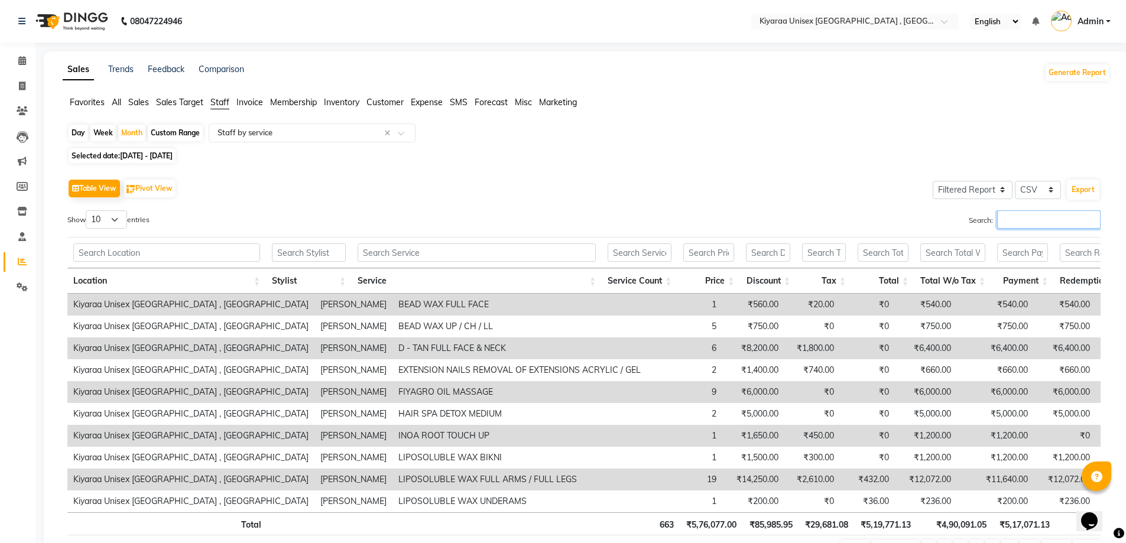
click at [1004, 222] on input "Search:" at bounding box center [1048, 219] width 103 height 18
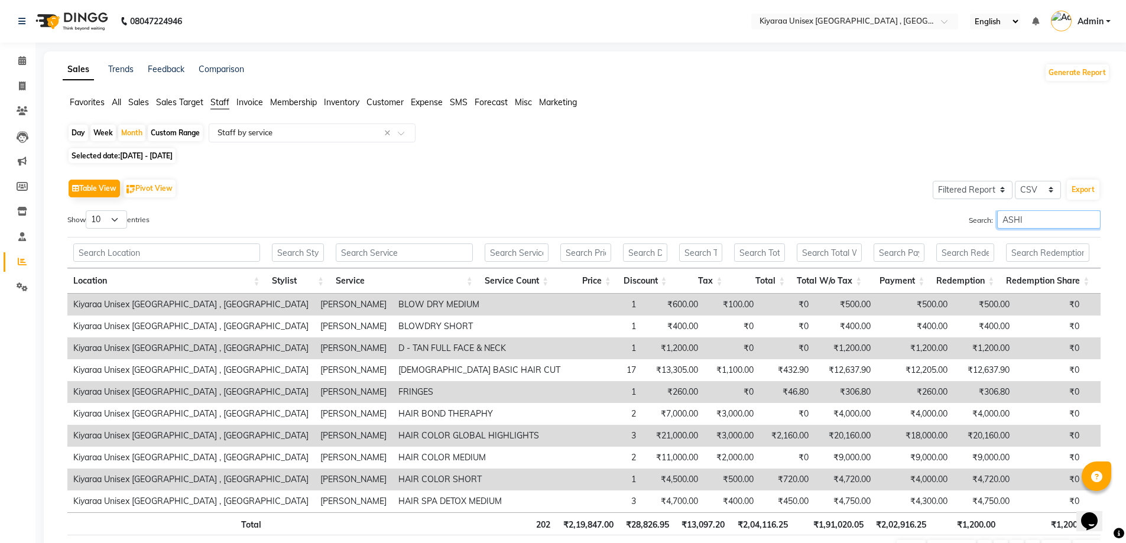
type input "[PERSON_NAME]"
